Goal: Information Seeking & Learning: Check status

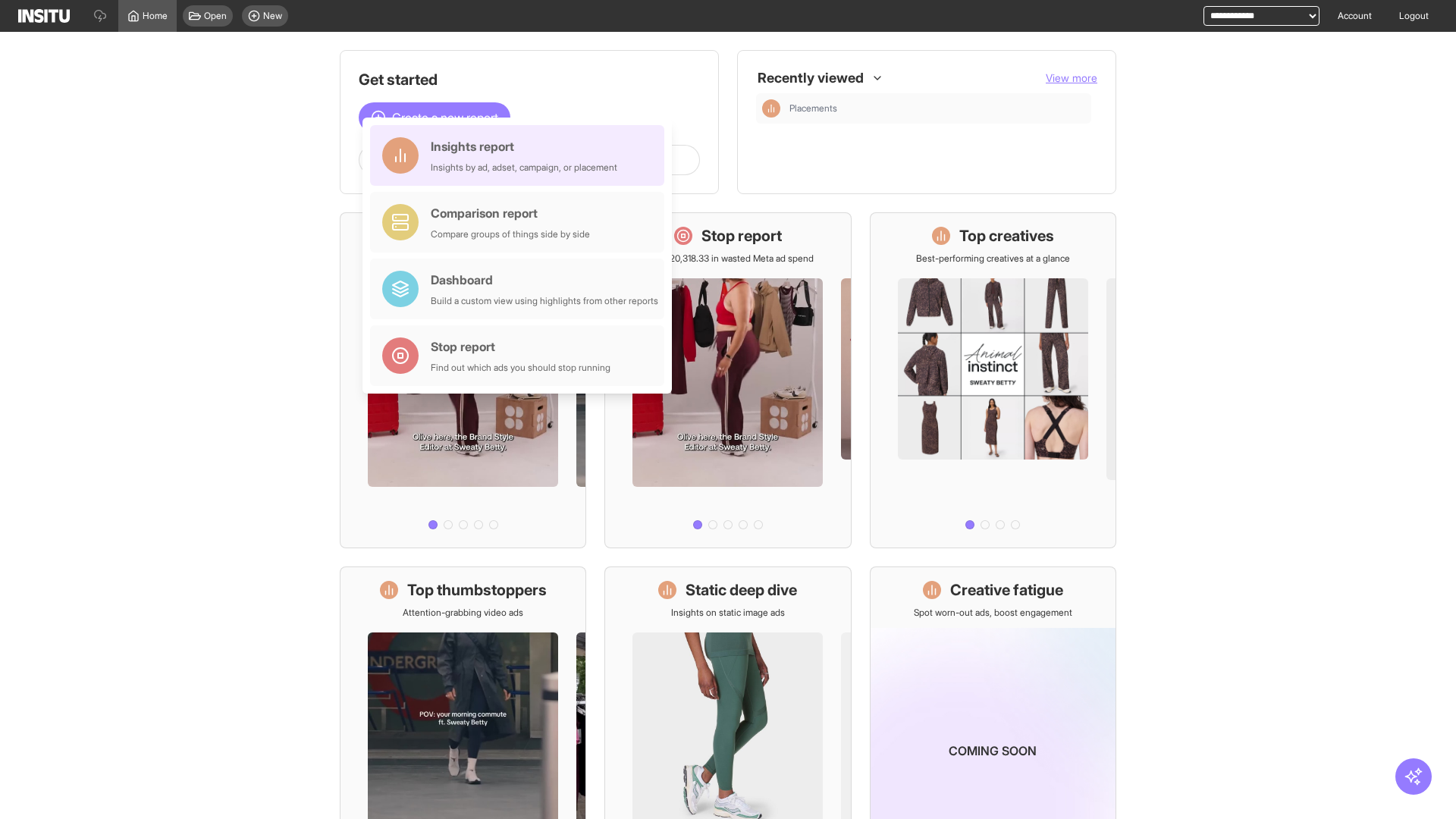
click at [521, 155] on div "Insights report Insights by ad, adset, campaign, or placement" at bounding box center [523, 156] width 186 height 37
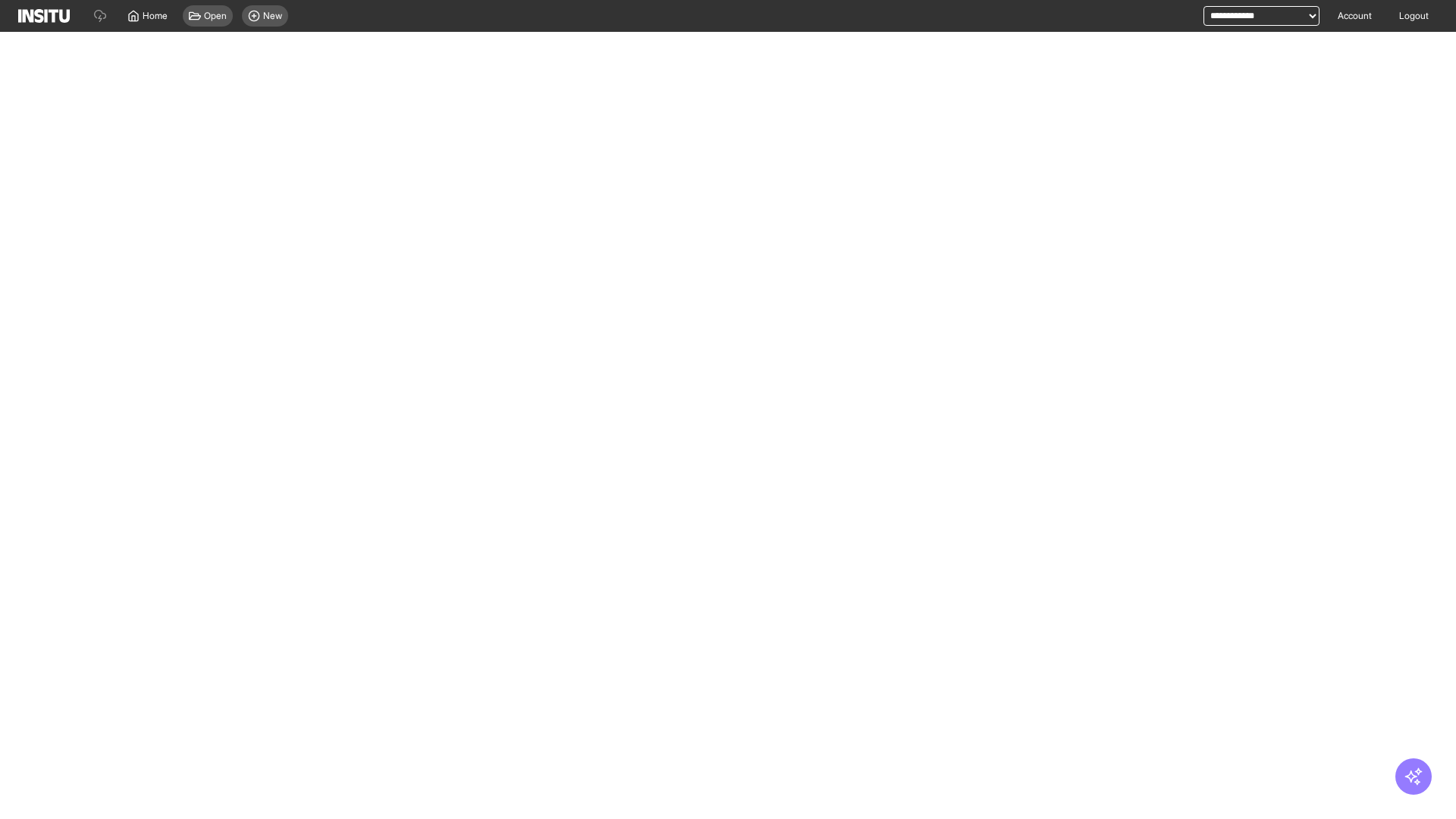
select select "**"
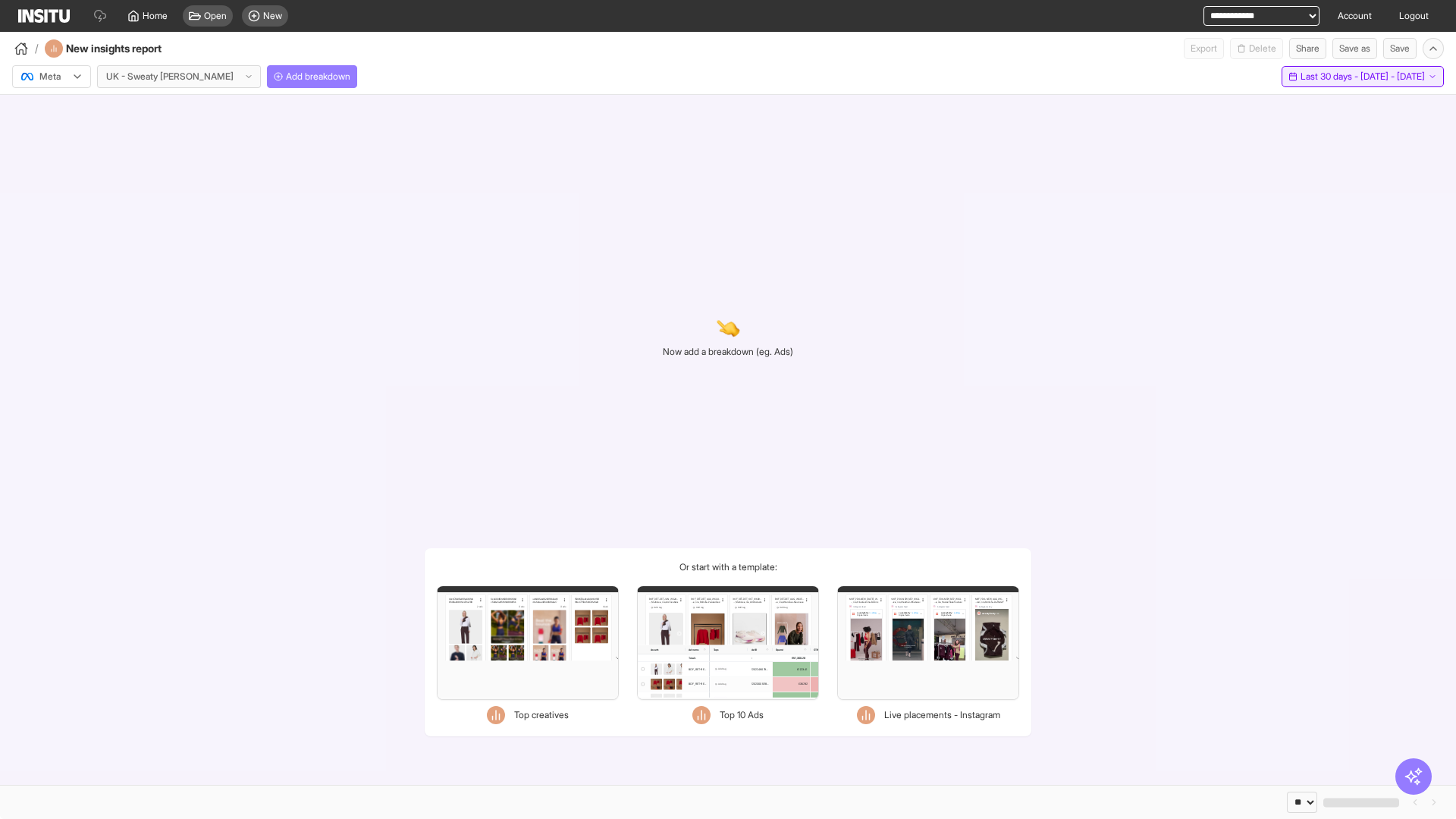
click at [1330, 76] on span "Last 30 days - [DATE] - [DATE]" at bounding box center [1362, 76] width 125 height 12
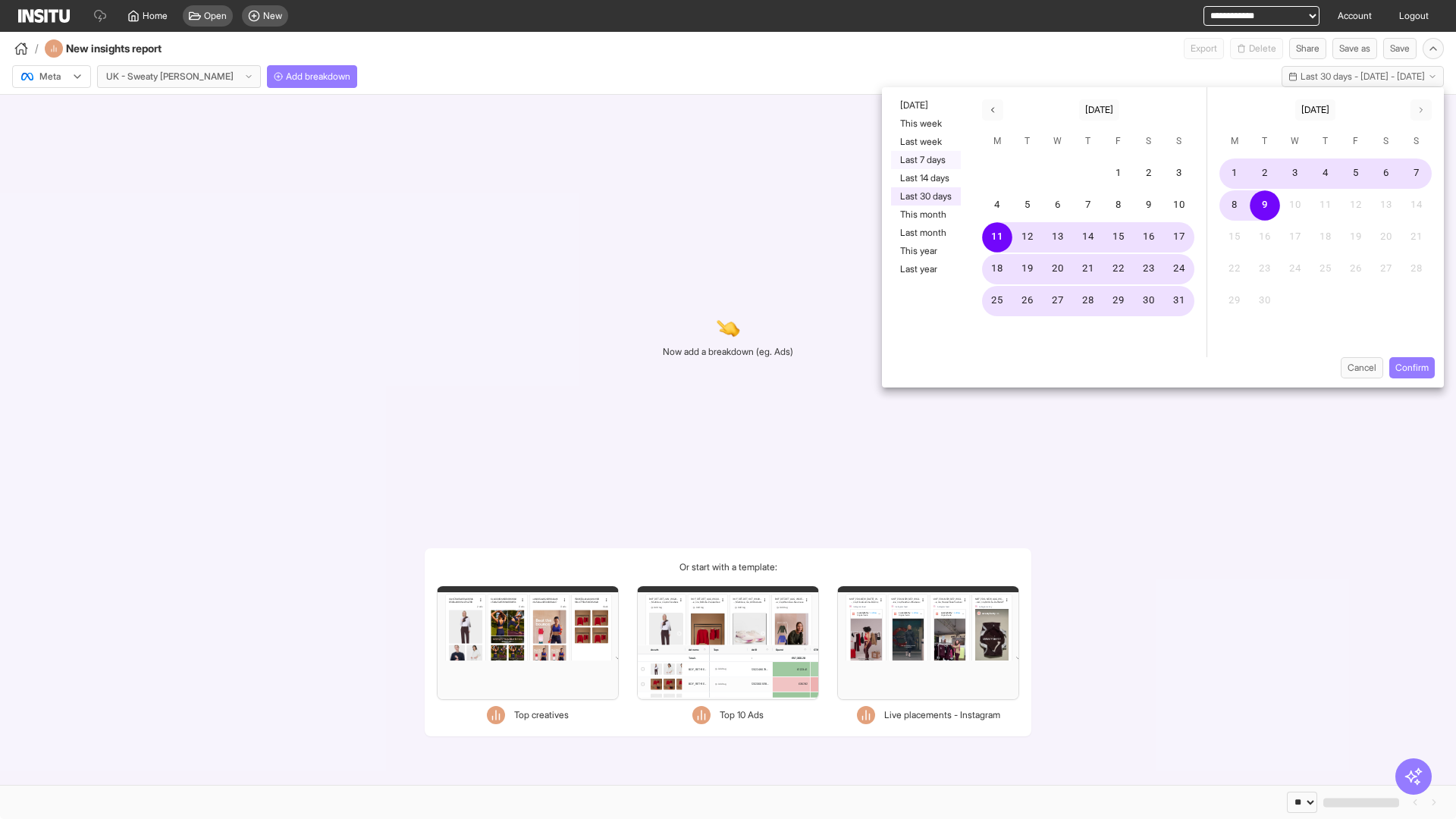
click at [924, 160] on button "Last 7 days" at bounding box center [926, 160] width 70 height 18
